Goal: Information Seeking & Learning: Understand process/instructions

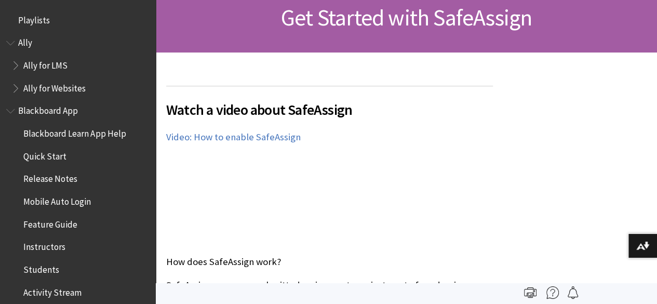
scroll to position [1321, 0]
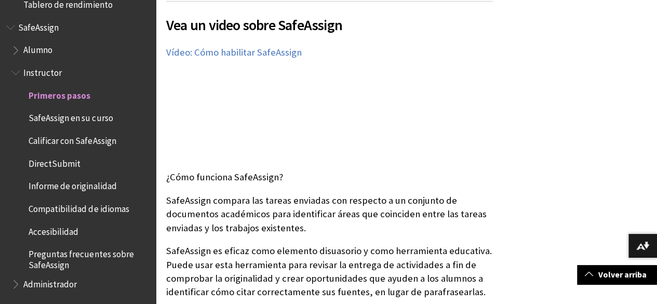
scroll to position [196, 0]
click at [63, 147] on span "Calificar con SafeAssign" at bounding box center [83, 141] width 133 height 18
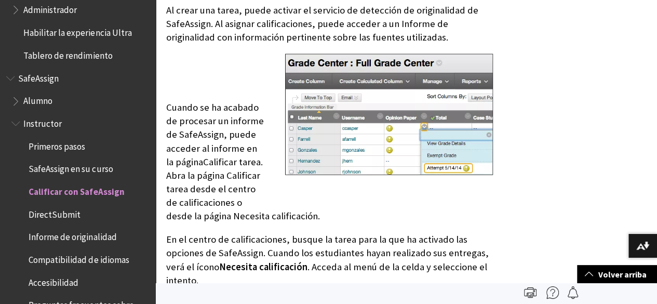
scroll to position [995, 0]
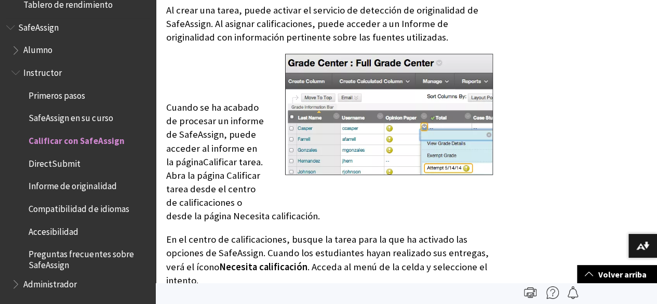
click at [79, 116] on span "SafeAssign en su curso" at bounding box center [71, 117] width 84 height 14
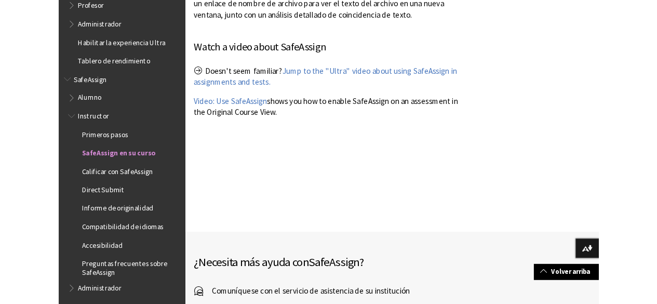
scroll to position [995, 0]
